Goal: Navigation & Orientation: Find specific page/section

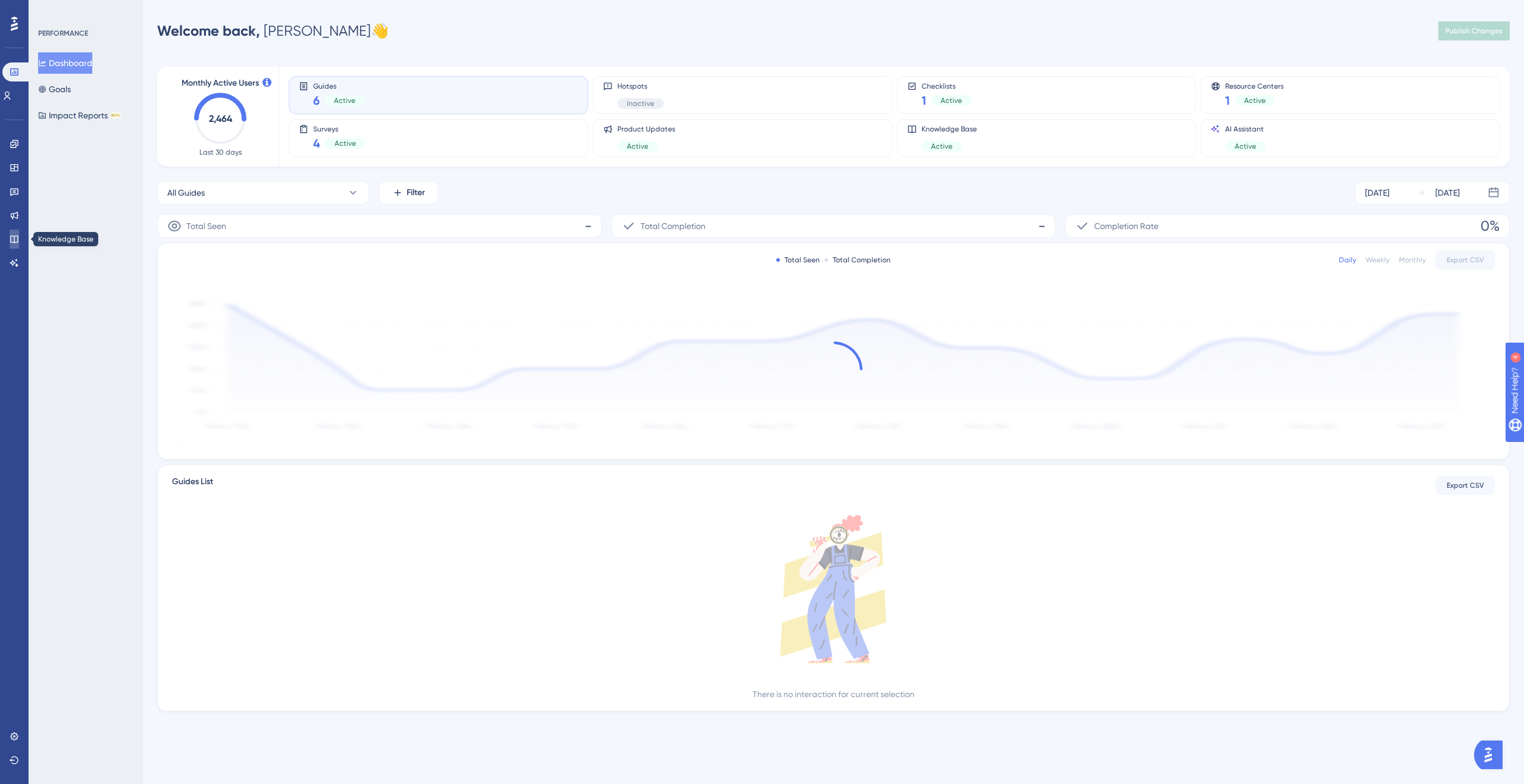
click at [15, 240] on icon at bounding box center [14, 240] width 8 height 8
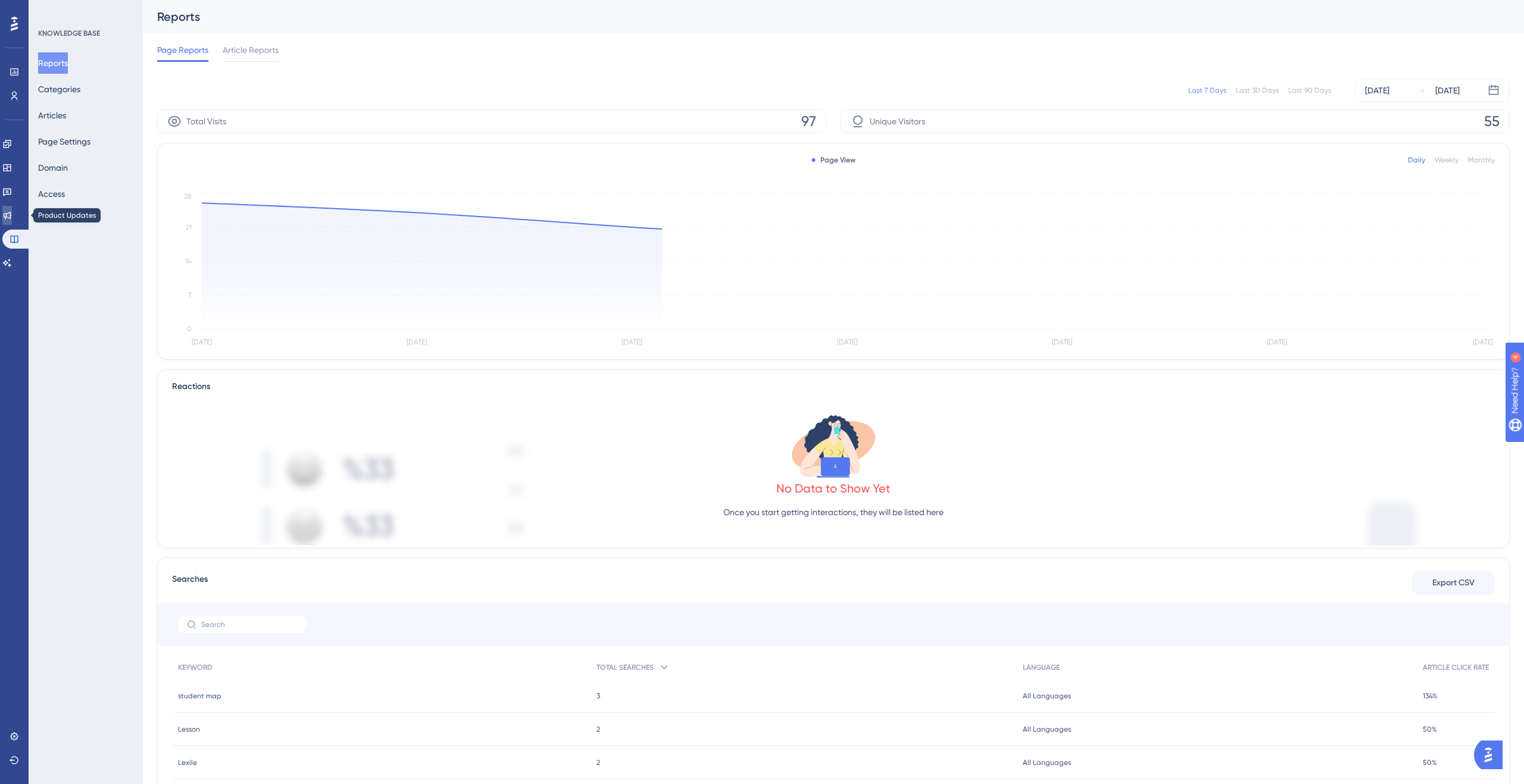
click at [12, 214] on icon at bounding box center [7, 215] width 10 height 10
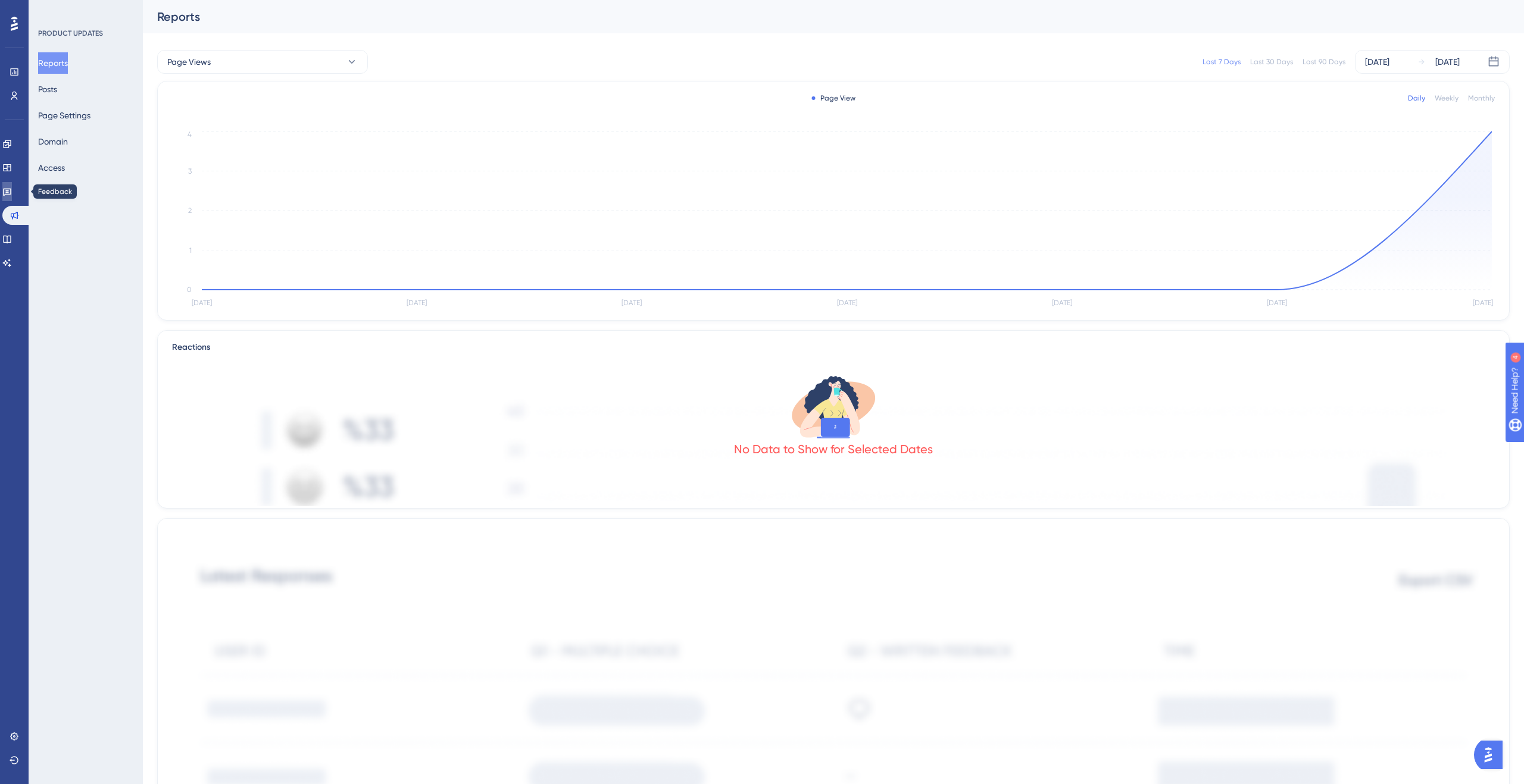
click at [12, 192] on icon at bounding box center [7, 192] width 10 height 10
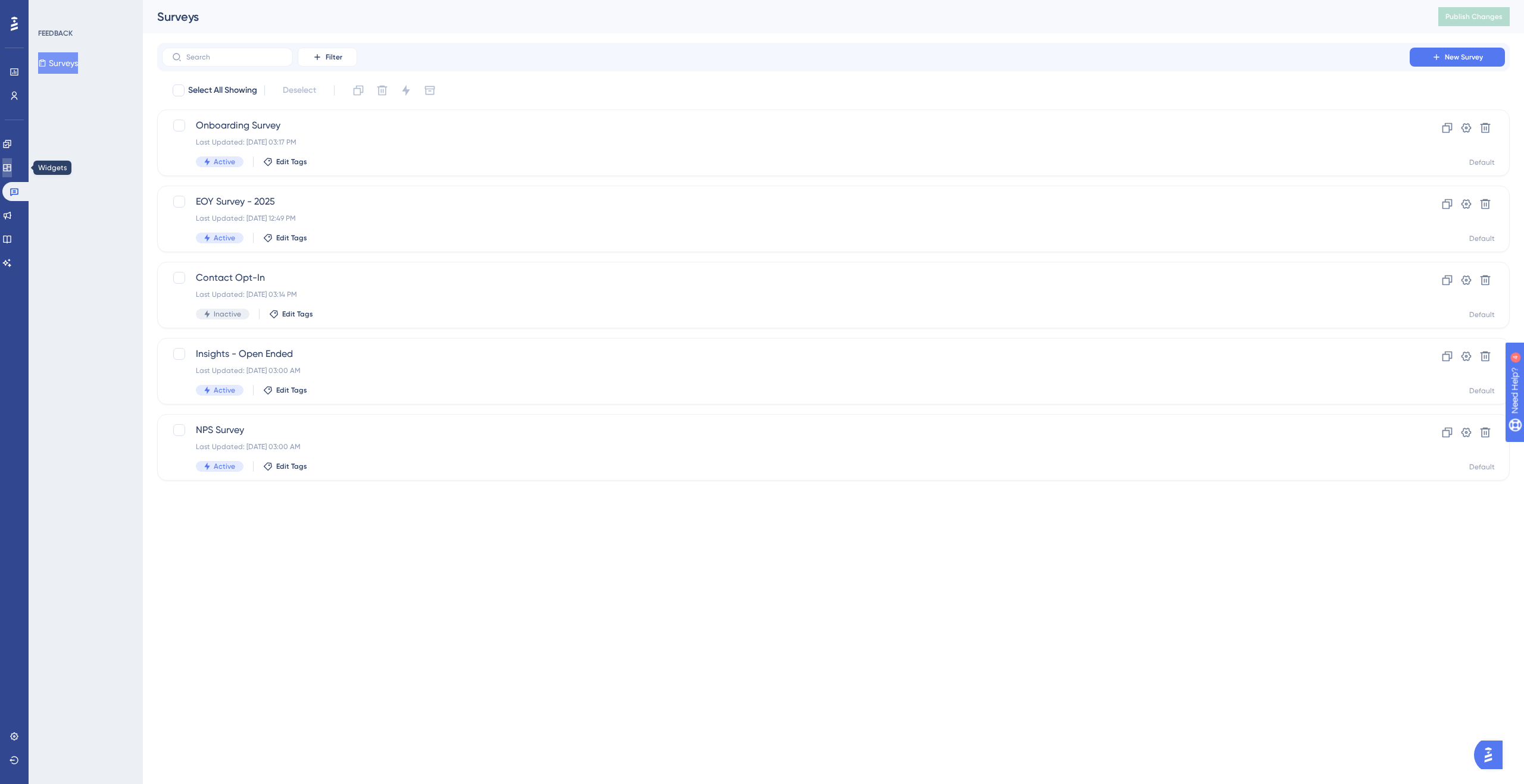
click at [11, 168] on icon at bounding box center [7, 168] width 10 height 10
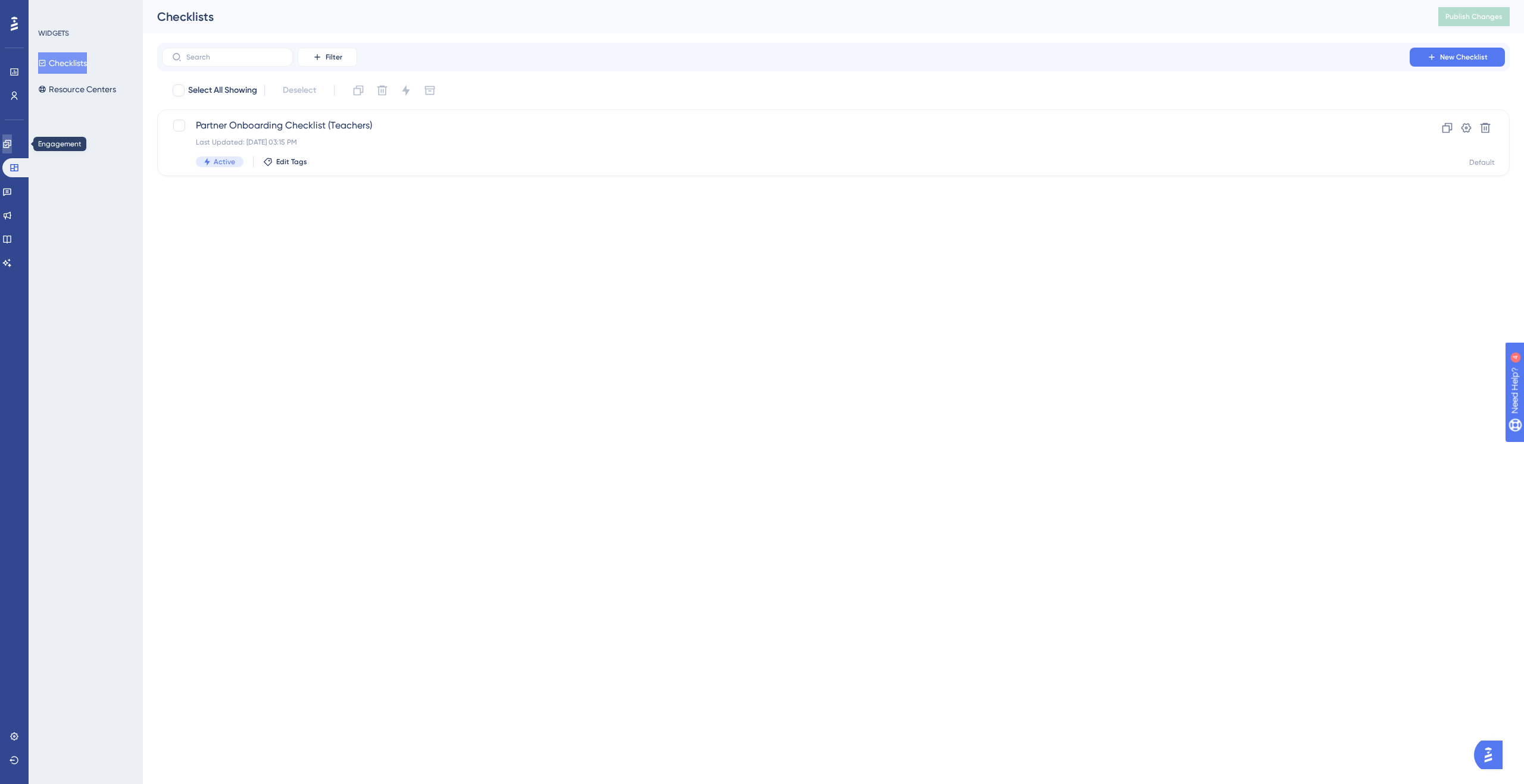
click at [12, 140] on icon at bounding box center [7, 145] width 10 height 10
